Goal: Information Seeking & Learning: Learn about a topic

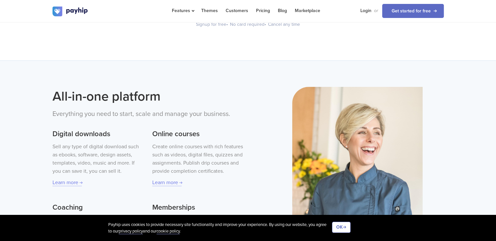
scroll to position [196, 0]
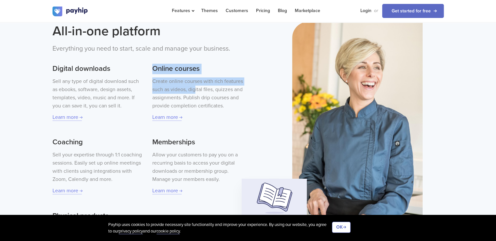
drag, startPoint x: 154, startPoint y: 68, endPoint x: 199, endPoint y: 92, distance: 51.3
click at [196, 92] on div "Online courses Create online courses with rich features such as videos, digital…" at bounding box center [197, 89] width 91 height 64
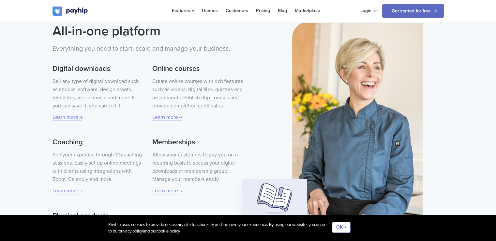
click at [210, 94] on p "Create online courses with rich features such as videos, digital files, quizzes…" at bounding box center [197, 93] width 91 height 33
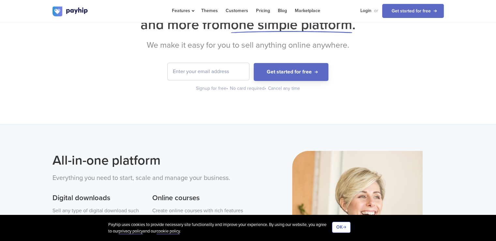
scroll to position [38, 0]
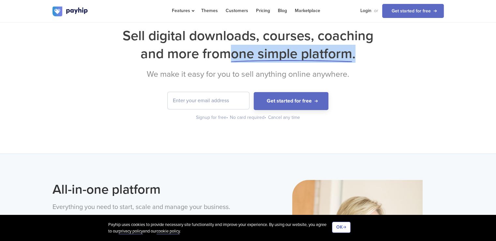
drag, startPoint x: 232, startPoint y: 53, endPoint x: 360, endPoint y: 55, distance: 127.6
click at [360, 55] on h1 "Sell digital downloads, courses, coaching and more from one simple platform ." at bounding box center [249, 45] width 392 height 36
click at [328, 53] on span "one simple platform" at bounding box center [291, 53] width 121 height 17
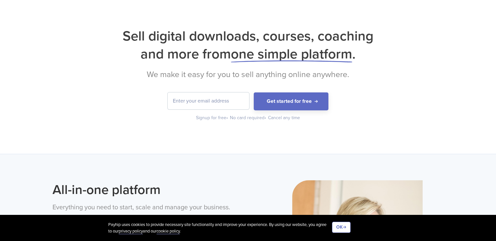
scroll to position [0, 0]
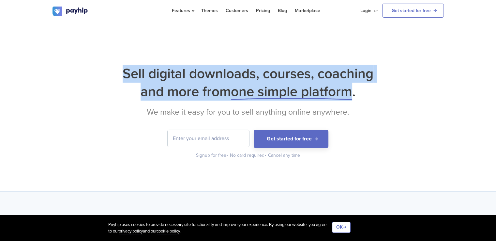
drag, startPoint x: 120, startPoint y: 71, endPoint x: 350, endPoint y: 94, distance: 231.6
click at [350, 94] on h1 "Sell digital downloads, courses, coaching and more from one simple platform ." at bounding box center [249, 83] width 392 height 36
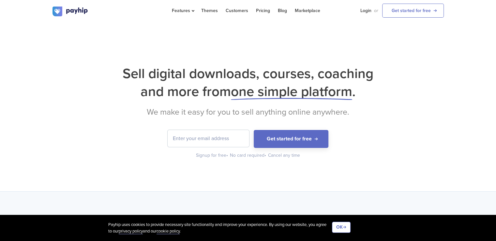
click at [287, 98] on icon at bounding box center [291, 99] width 121 height 2
click at [260, 10] on link "Pricing" at bounding box center [263, 10] width 14 height 21
